Goal: Task Accomplishment & Management: Understand process/instructions

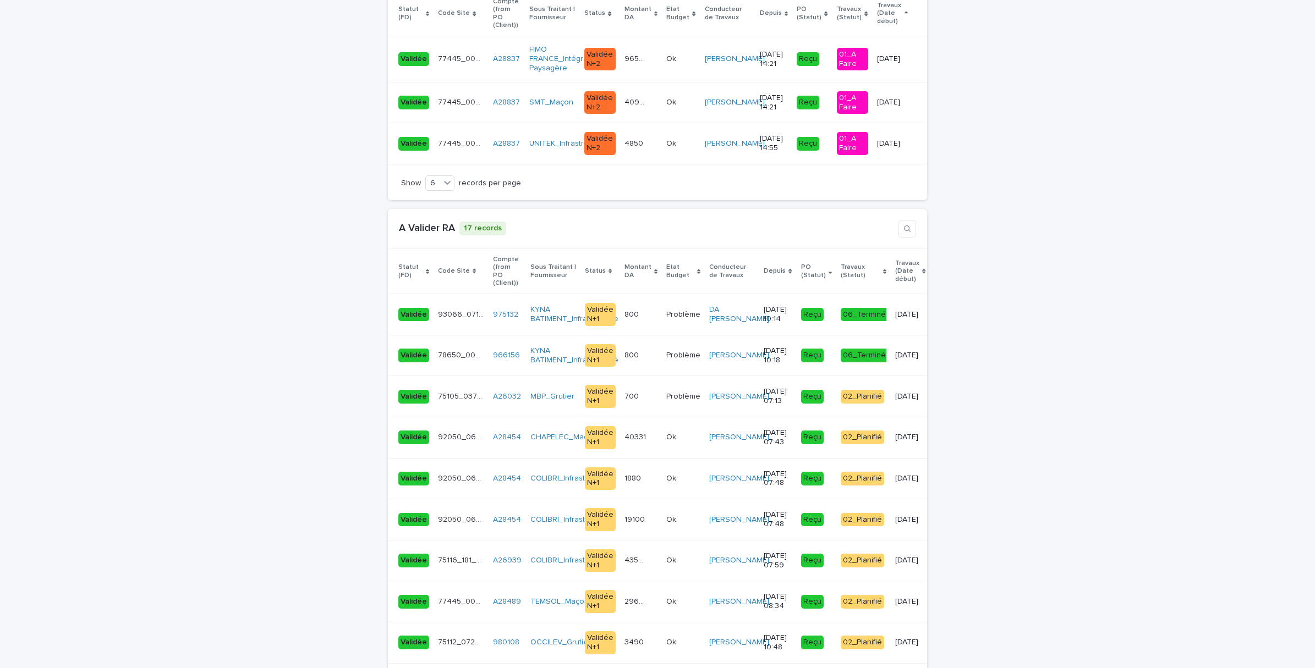
scroll to position [1650, 0]
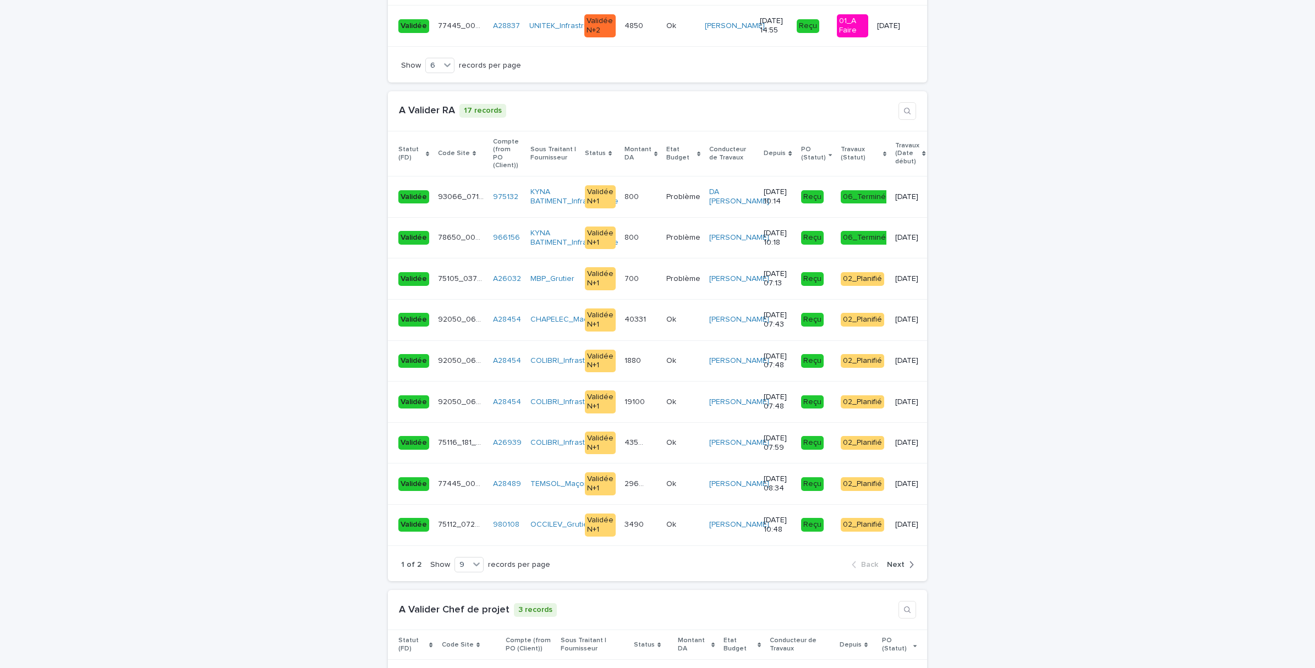
click at [891, 561] on span "Next" at bounding box center [896, 565] width 18 height 8
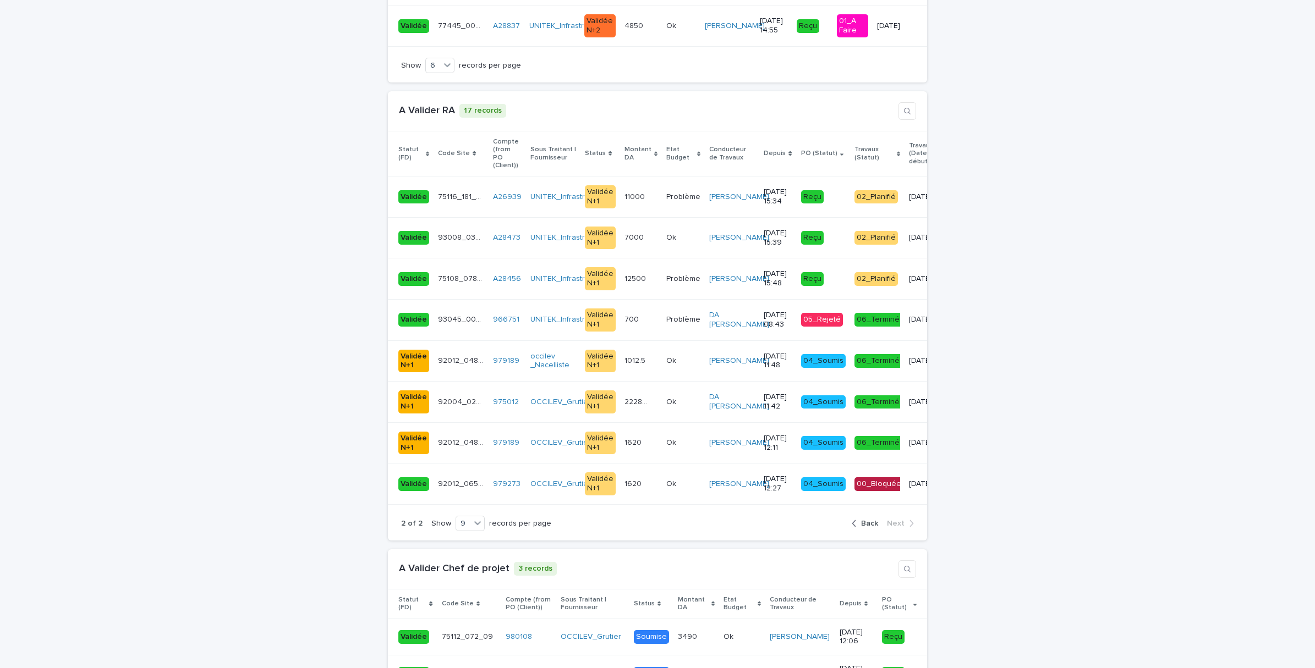
scroll to position [1637, 0]
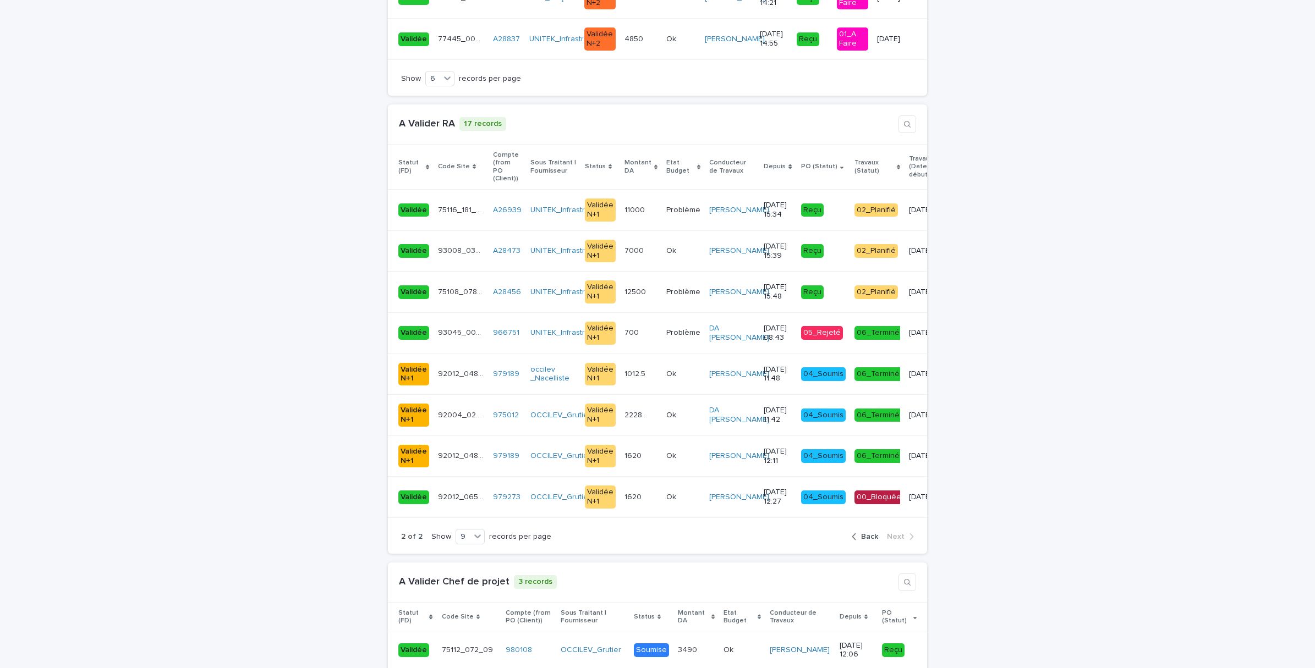
click at [866, 533] on span "Back" at bounding box center [869, 537] width 17 height 8
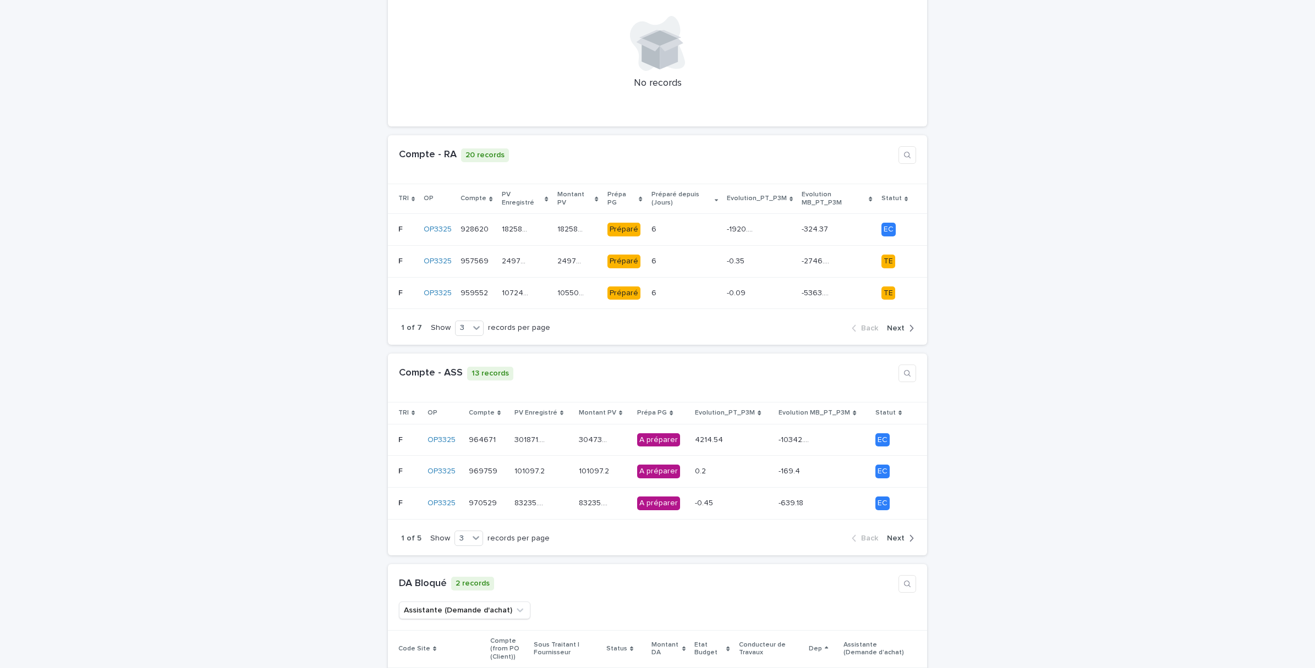
scroll to position [0, 0]
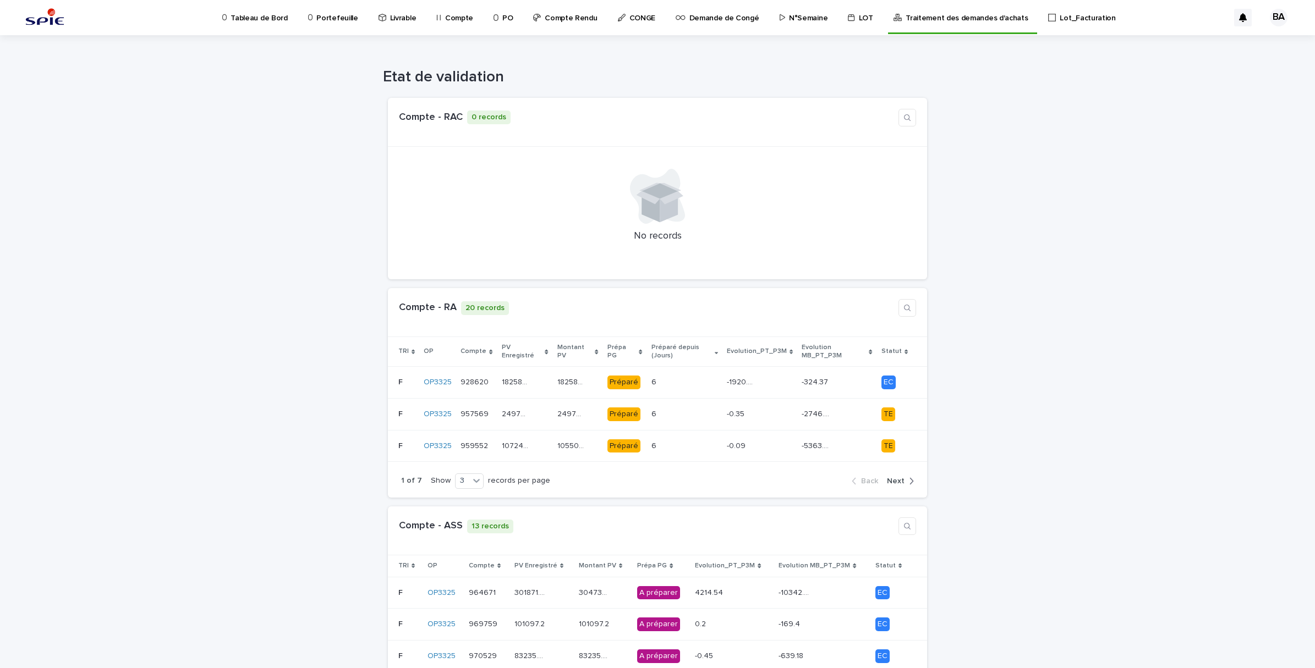
click at [859, 20] on p "LOT" at bounding box center [866, 11] width 14 height 23
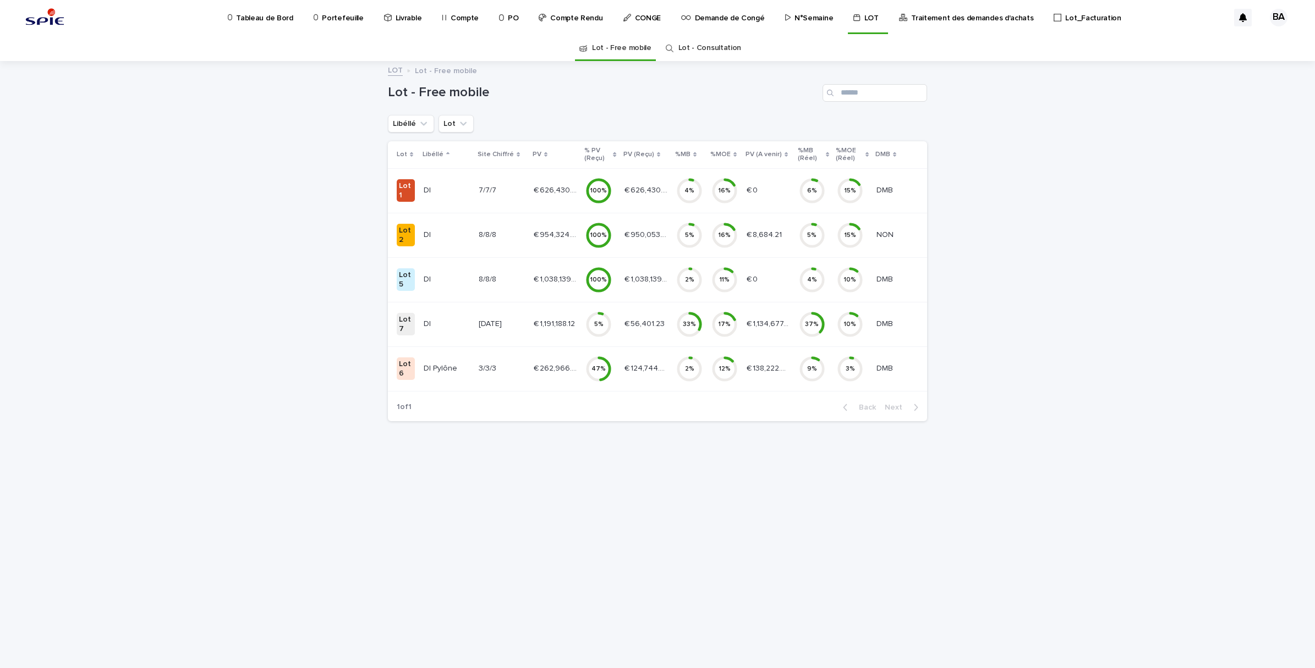
click at [784, 12] on div "N°Semaine" at bounding box center [811, 11] width 54 height 23
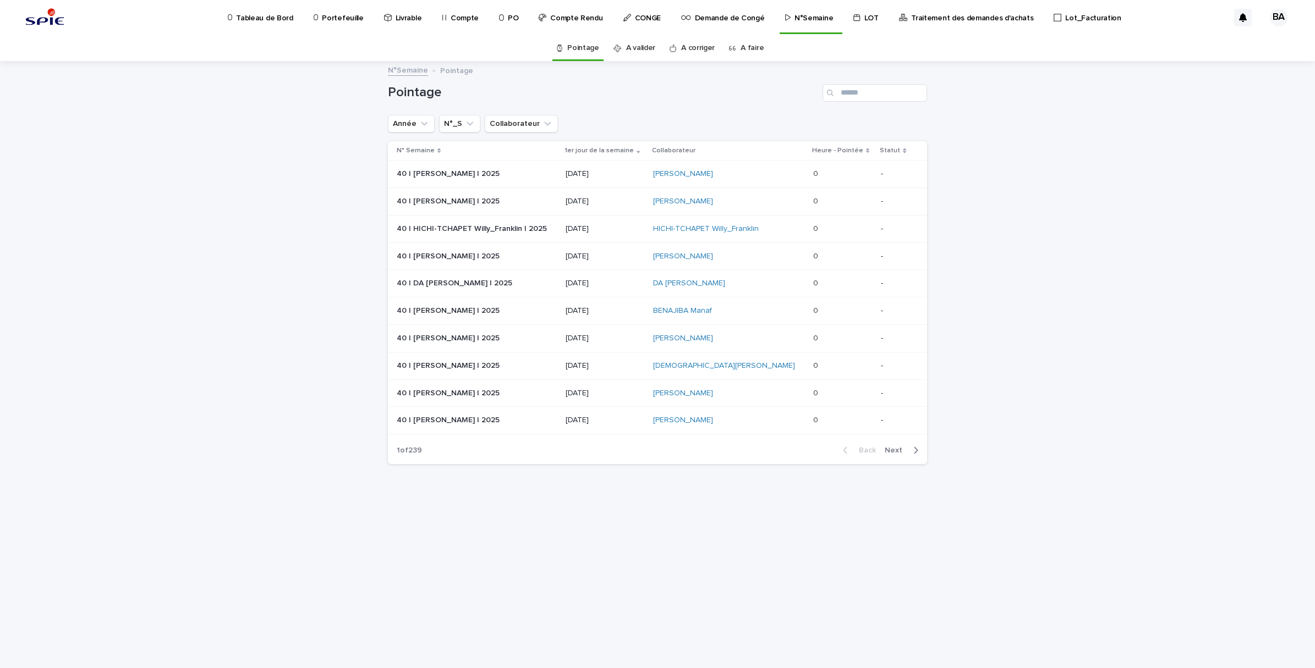
click at [344, 17] on p "Portefeuille" at bounding box center [342, 11] width 41 height 23
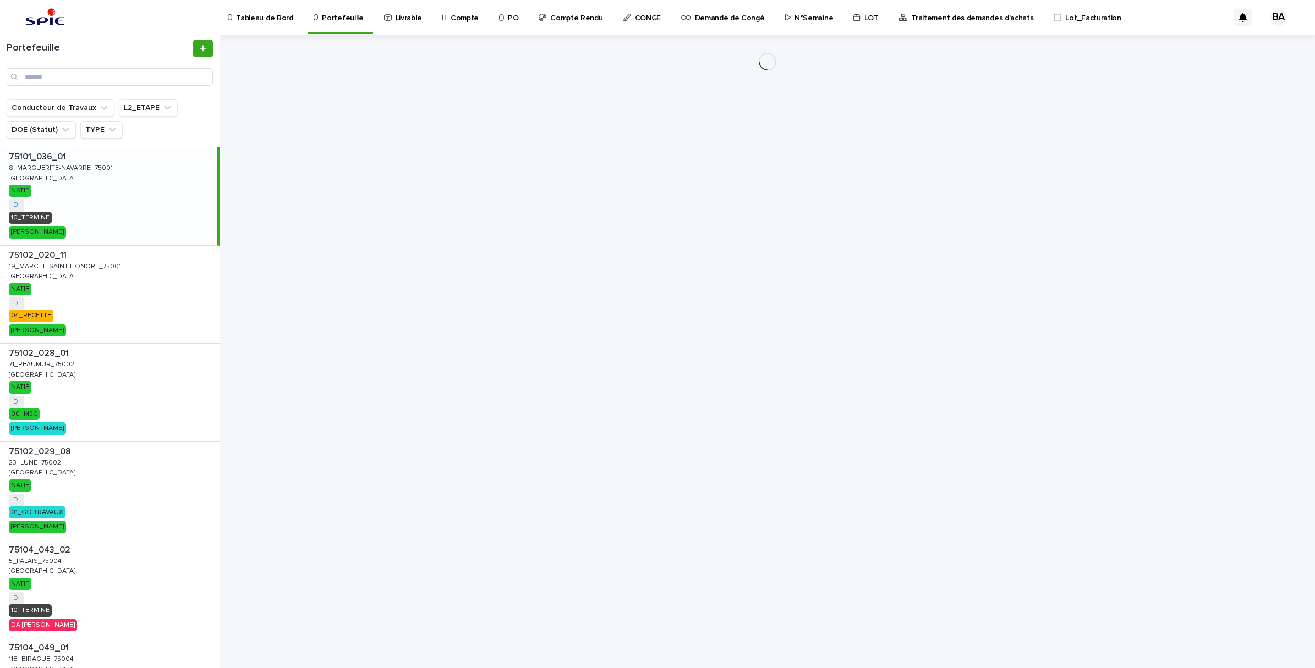
click at [457, 20] on p "Compte" at bounding box center [464, 11] width 28 height 23
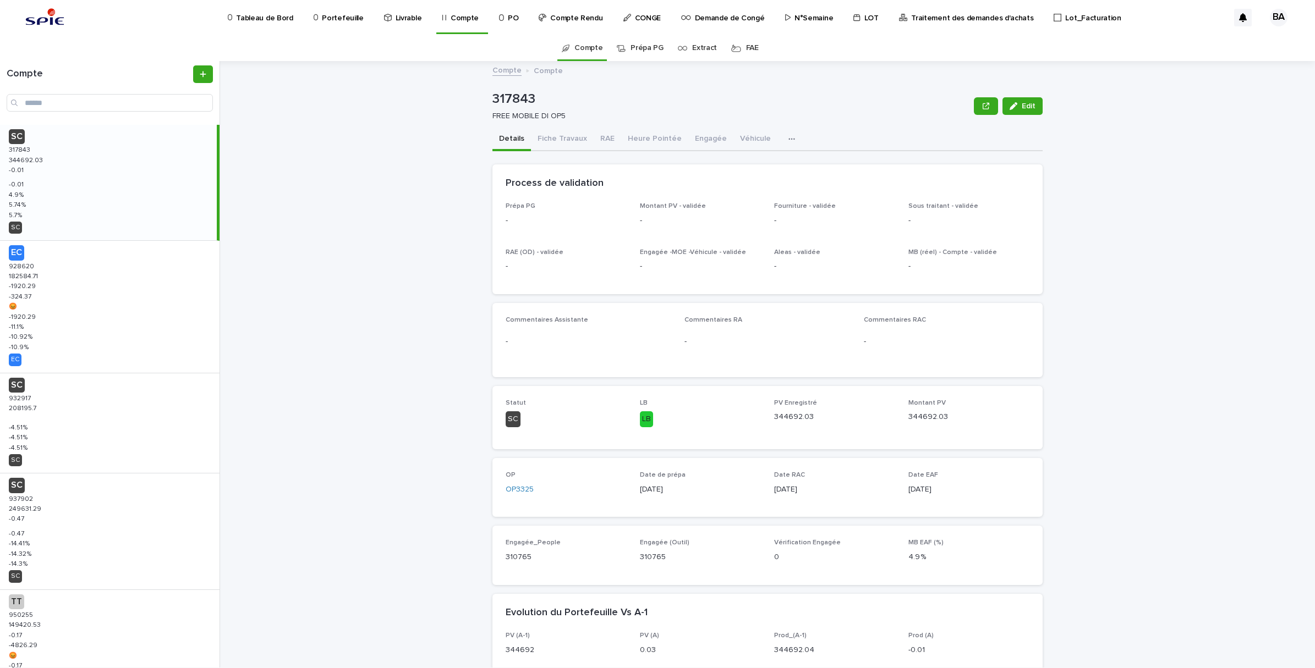
click at [930, 21] on p "Traitement des demandes d'achats" at bounding box center [972, 11] width 122 height 23
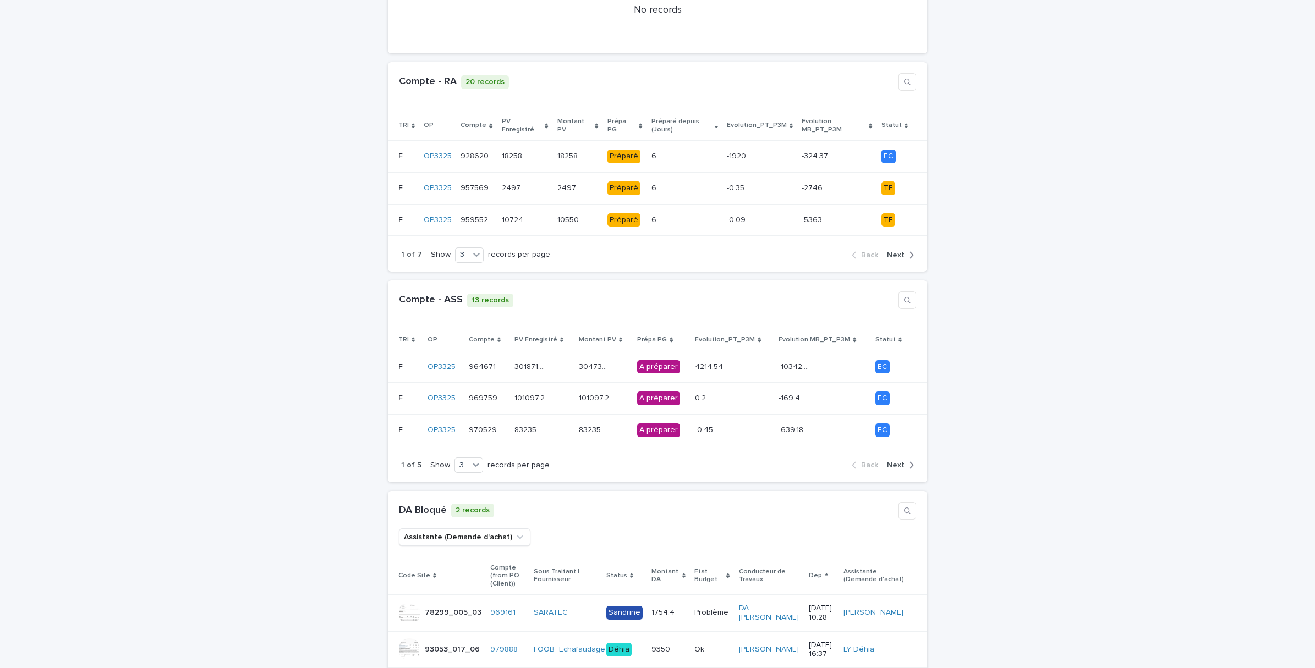
scroll to position [138, 0]
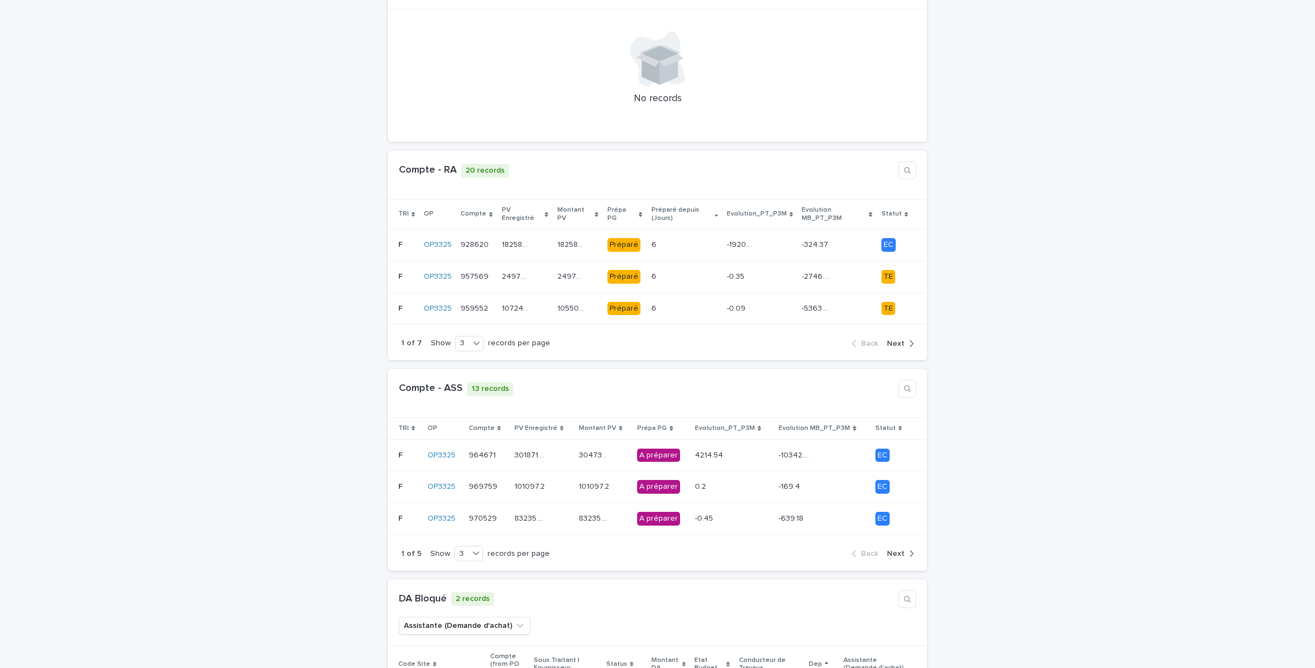
click at [898, 339] on button "Next" at bounding box center [897, 344] width 31 height 10
click at [898, 340] on span "Next" at bounding box center [896, 344] width 18 height 8
click at [888, 340] on span "Next" at bounding box center [896, 344] width 18 height 8
click at [887, 340] on span "Next" at bounding box center [896, 344] width 18 height 8
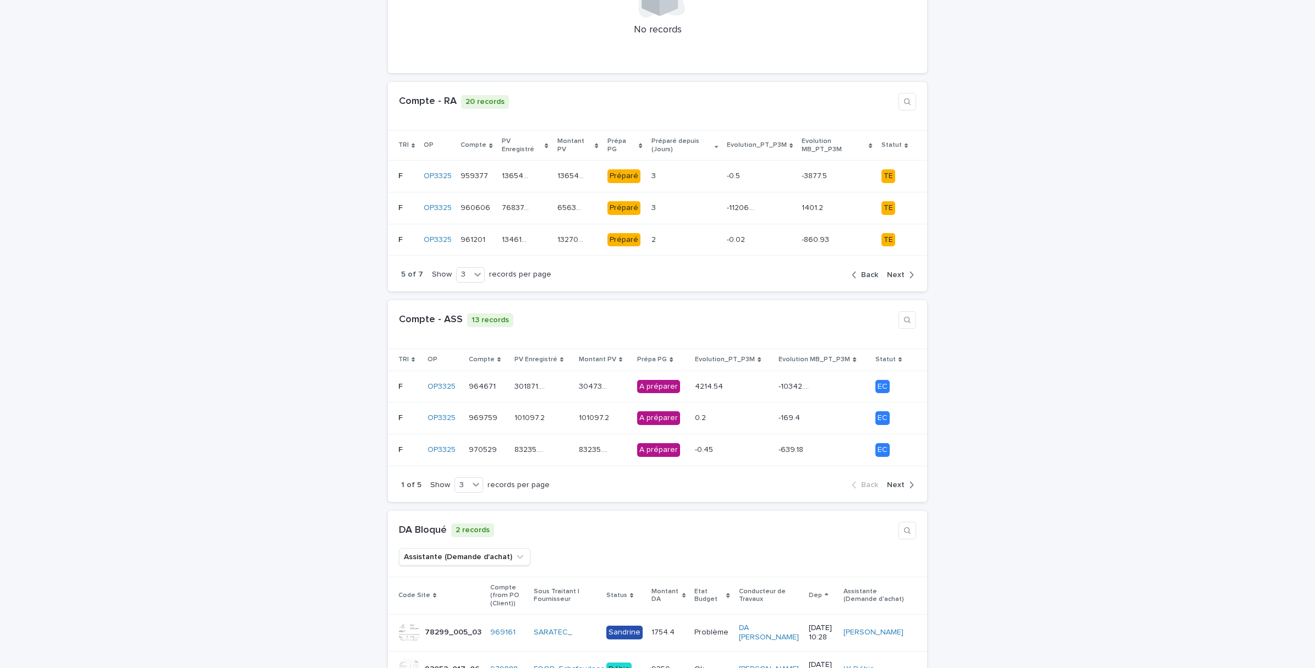
scroll to position [0, 0]
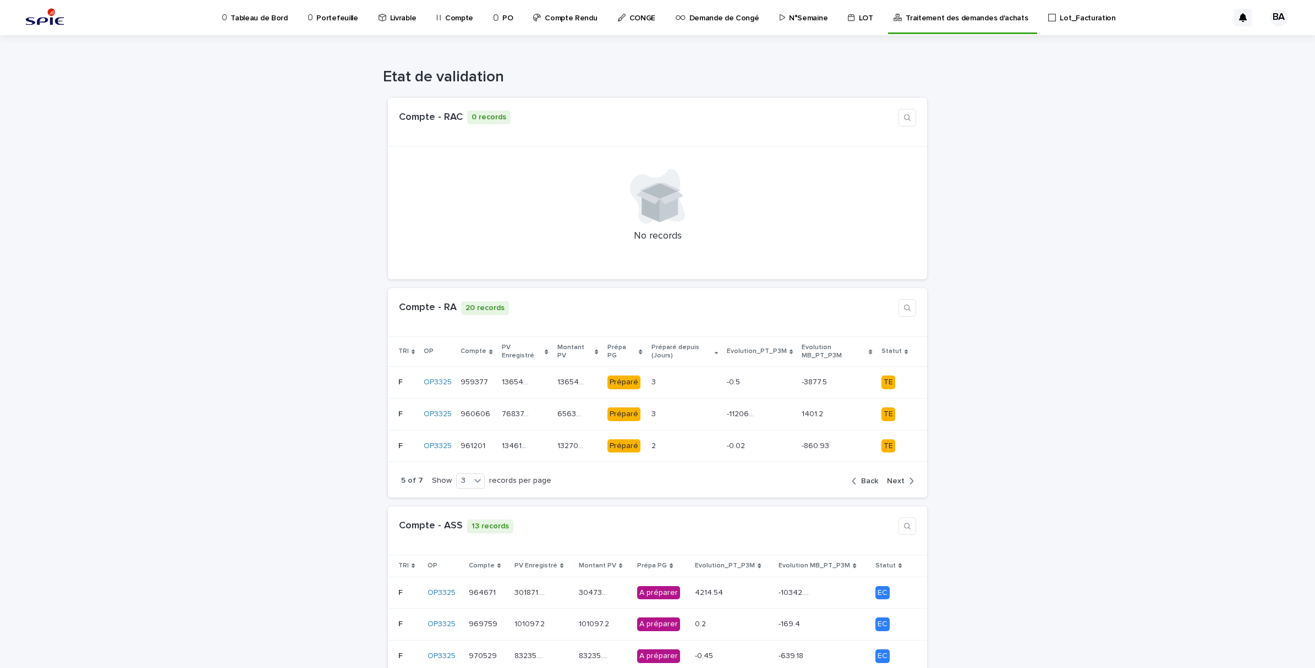
click at [895, 477] on span "Next" at bounding box center [896, 481] width 18 height 8
